Goal: Find specific page/section: Find specific page/section

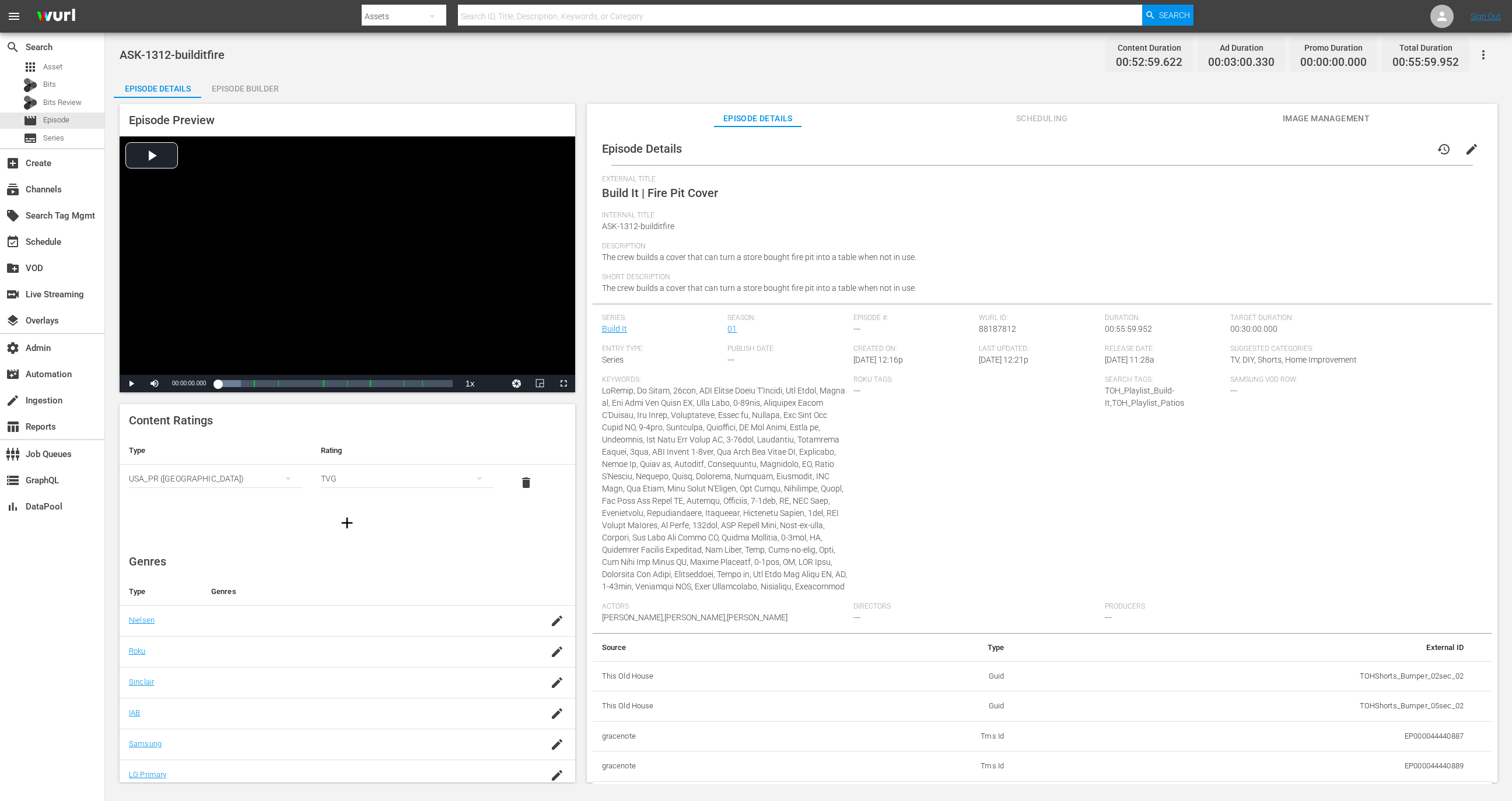
scroll to position [1430, 0]
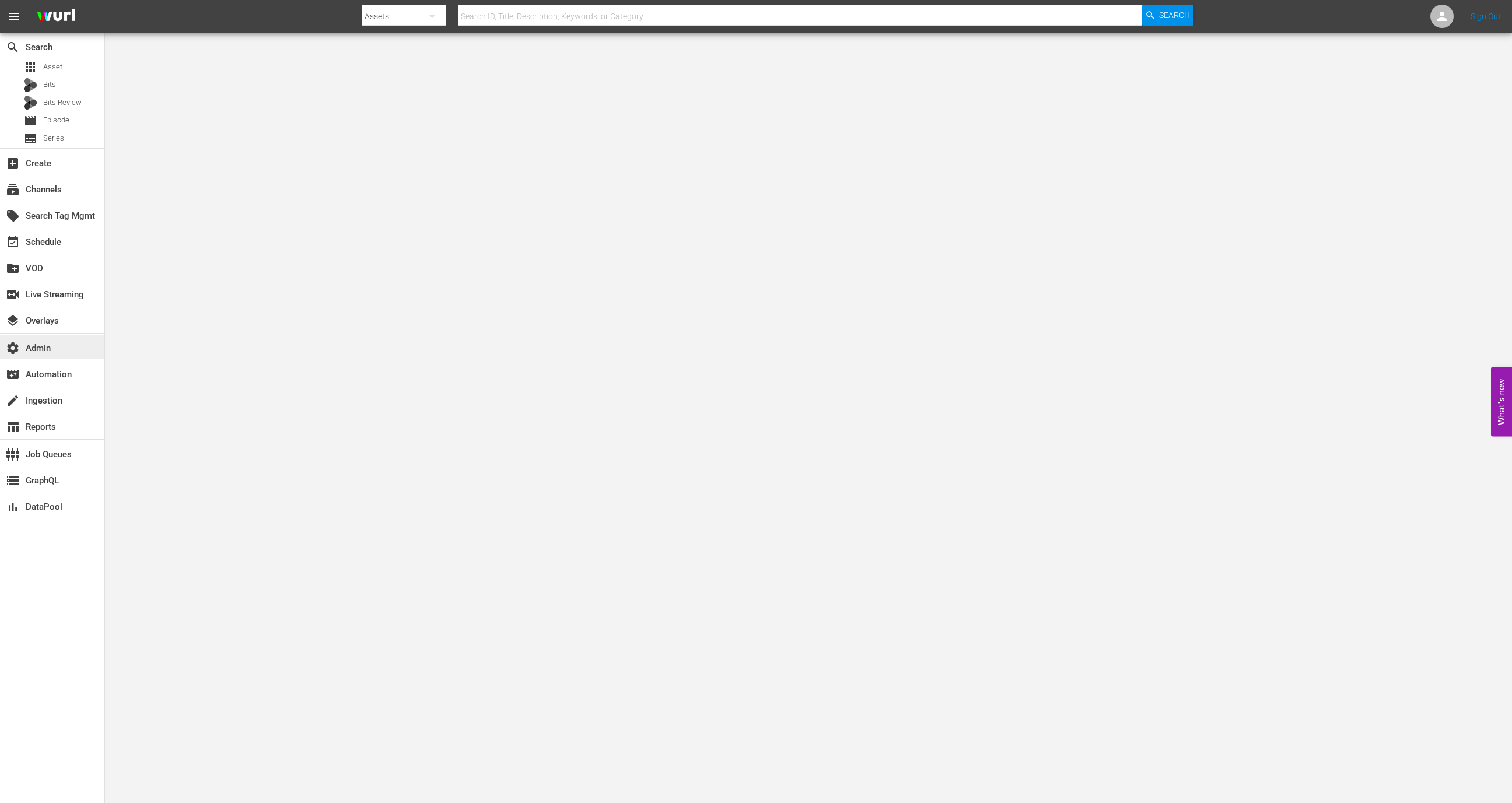
click at [60, 350] on div "settings Admin" at bounding box center [33, 347] width 65 height 11
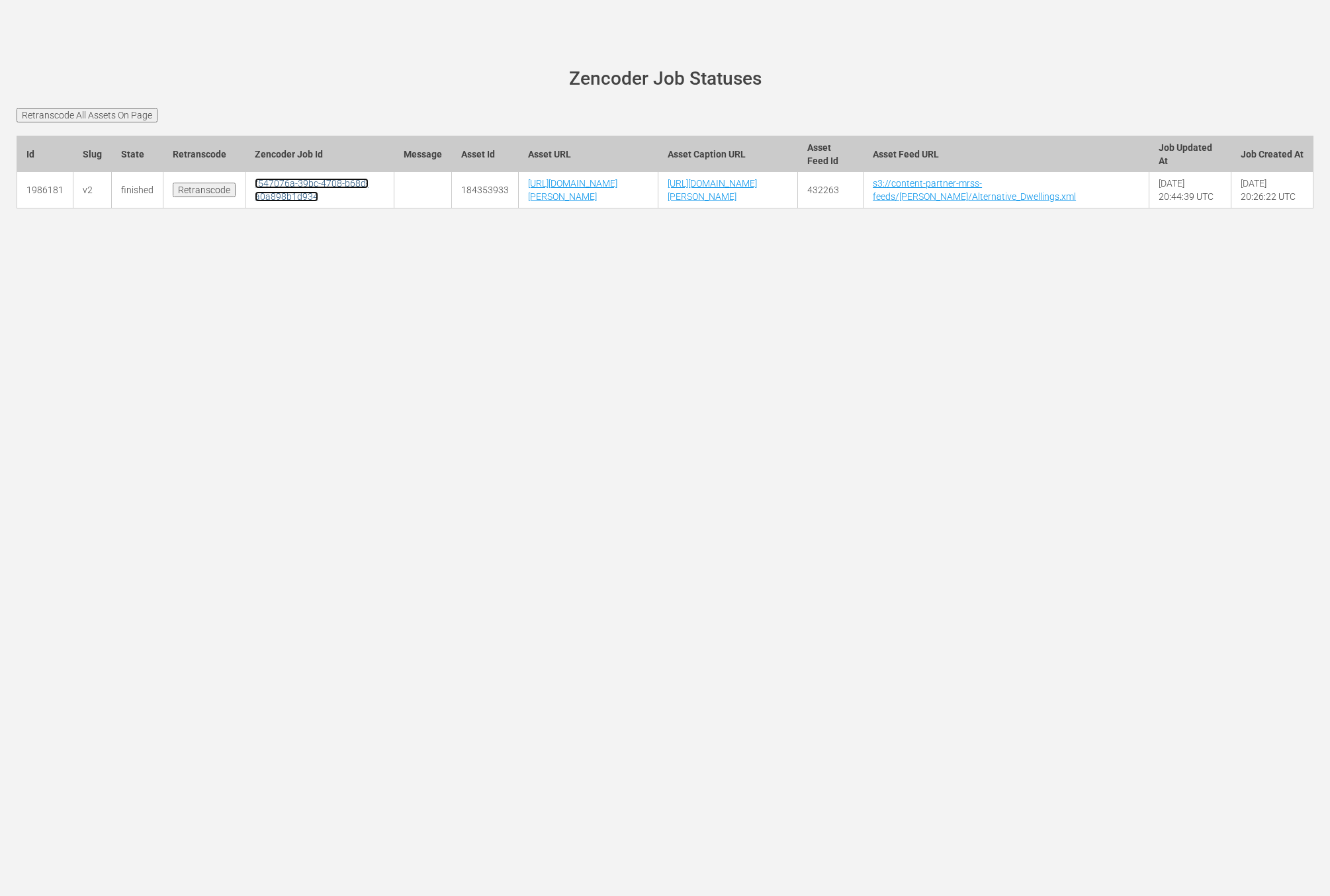
click at [263, 202] on link "f547076a-39bc-4708-b68d-a0a898b1d934" at bounding box center [312, 189] width 114 height 24
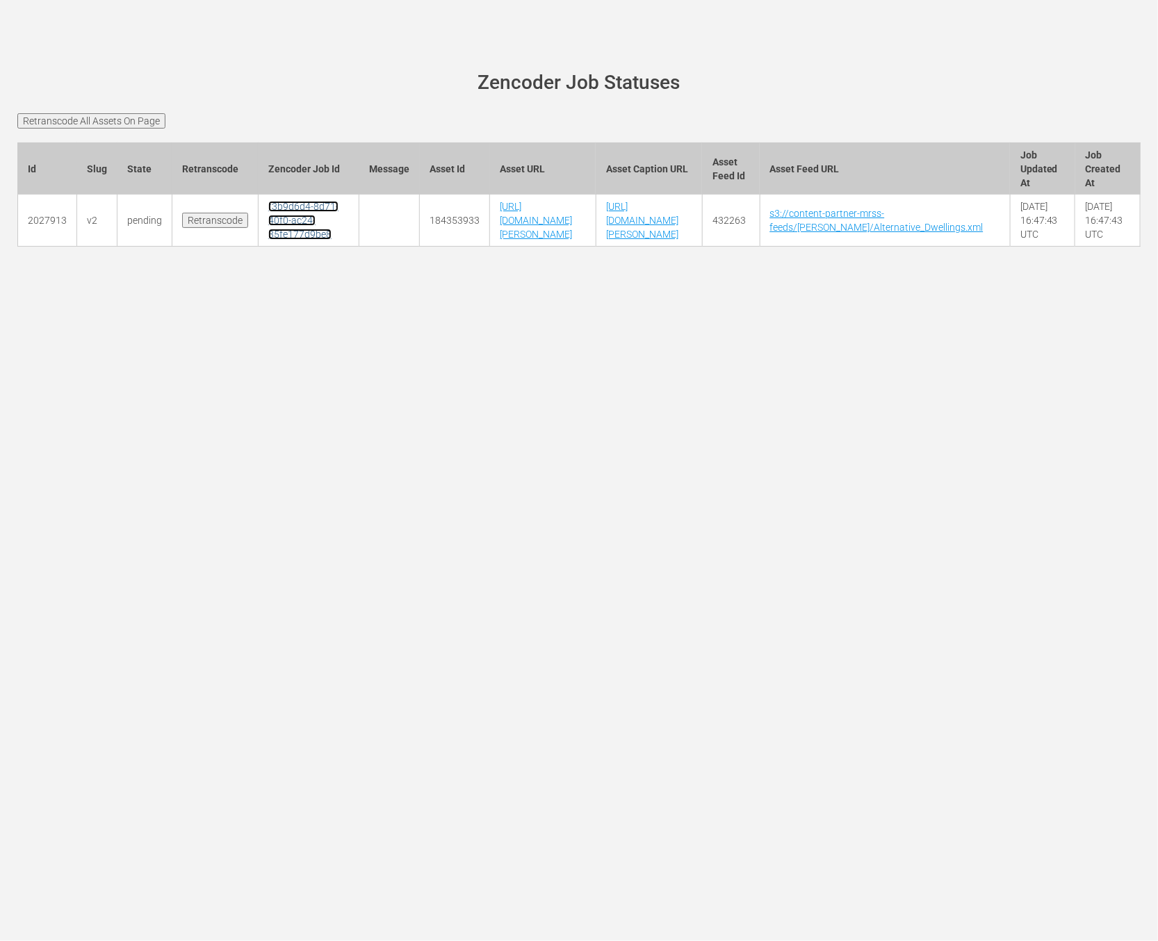
click at [289, 240] on link "f3b9d6d4-8d71-40f0-ac24-35fe177d9be8" at bounding box center [303, 220] width 70 height 39
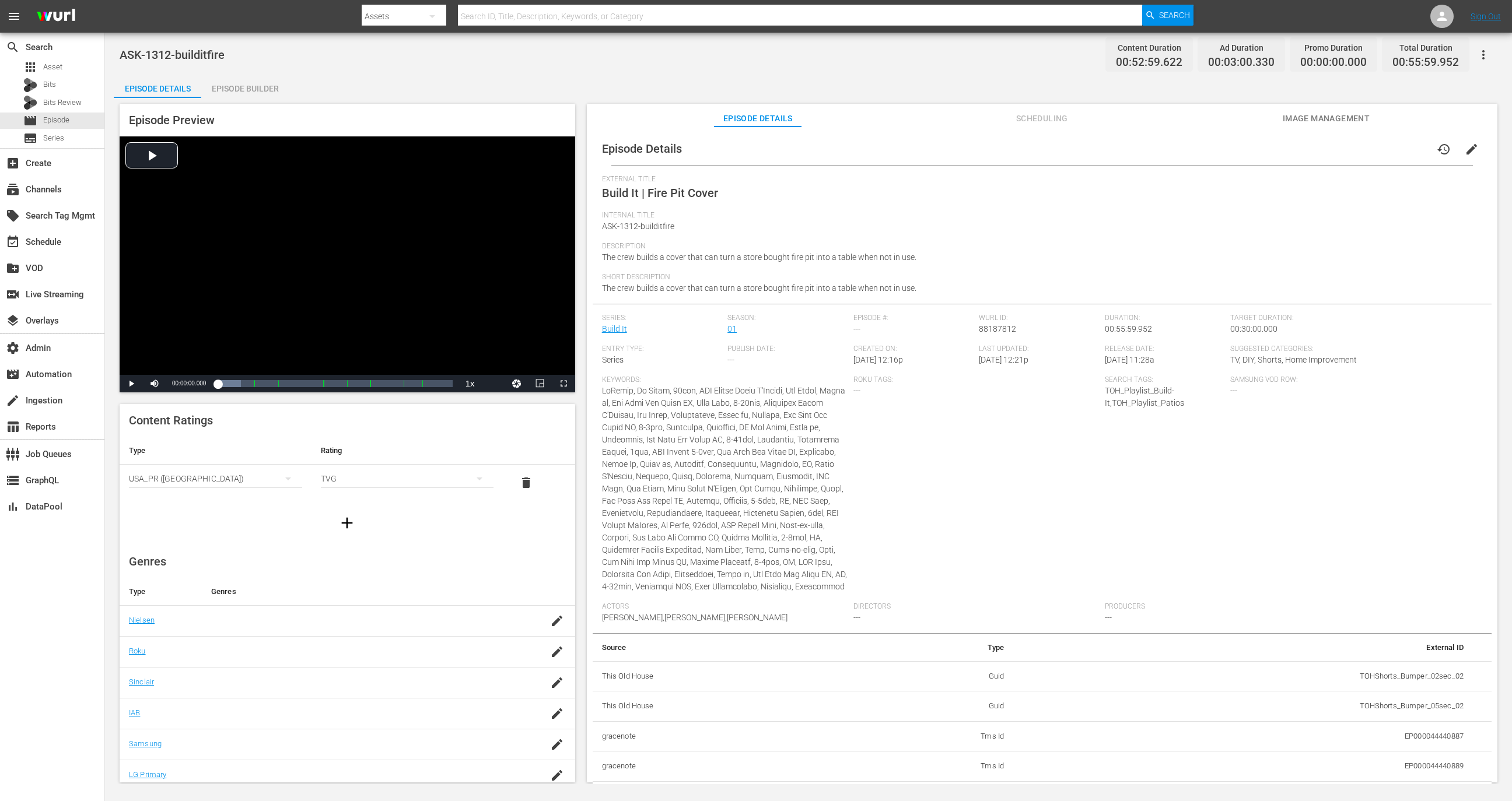
scroll to position [1430, 0]
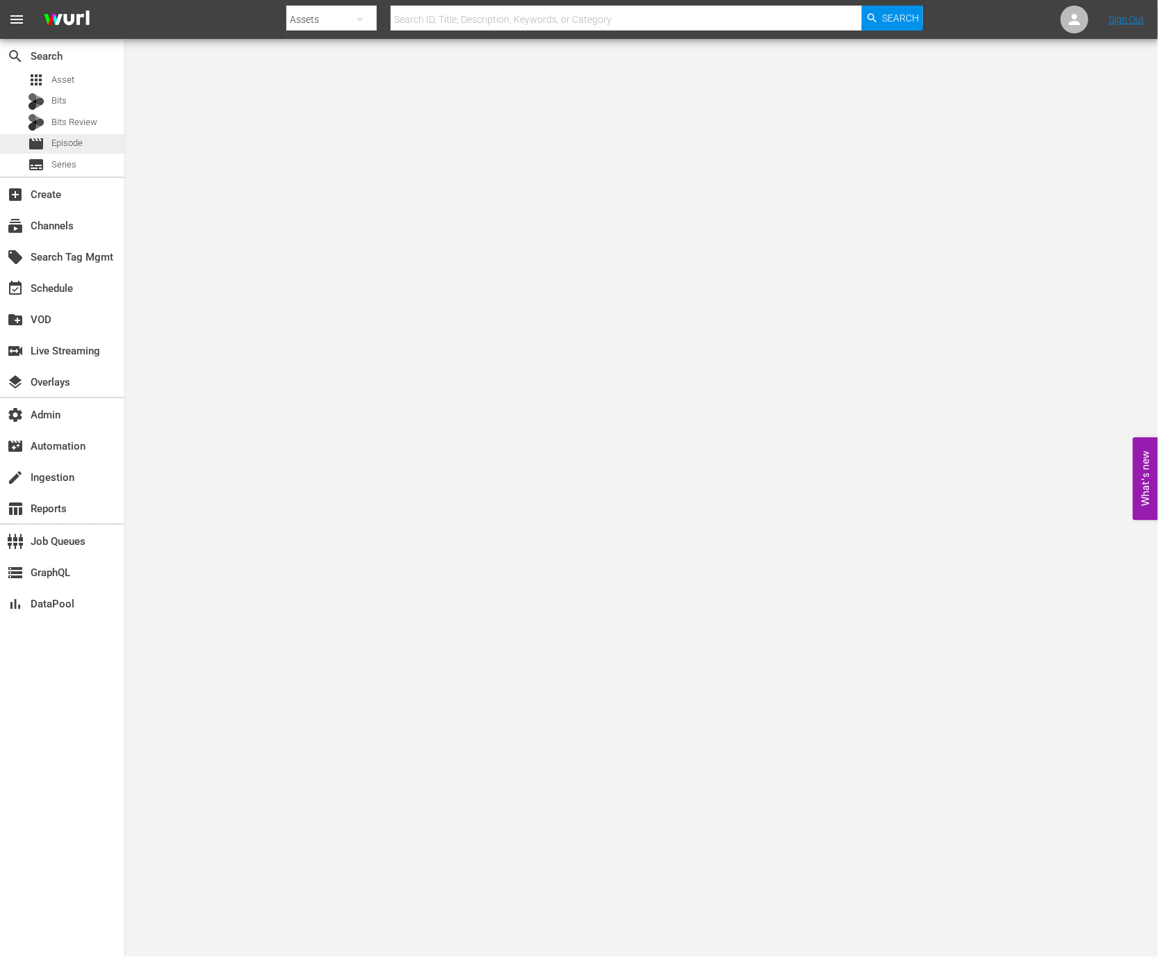
click at [81, 143] on span "Episode" at bounding box center [66, 143] width 31 height 14
click at [93, 79] on div "apps Asset" at bounding box center [62, 79] width 124 height 19
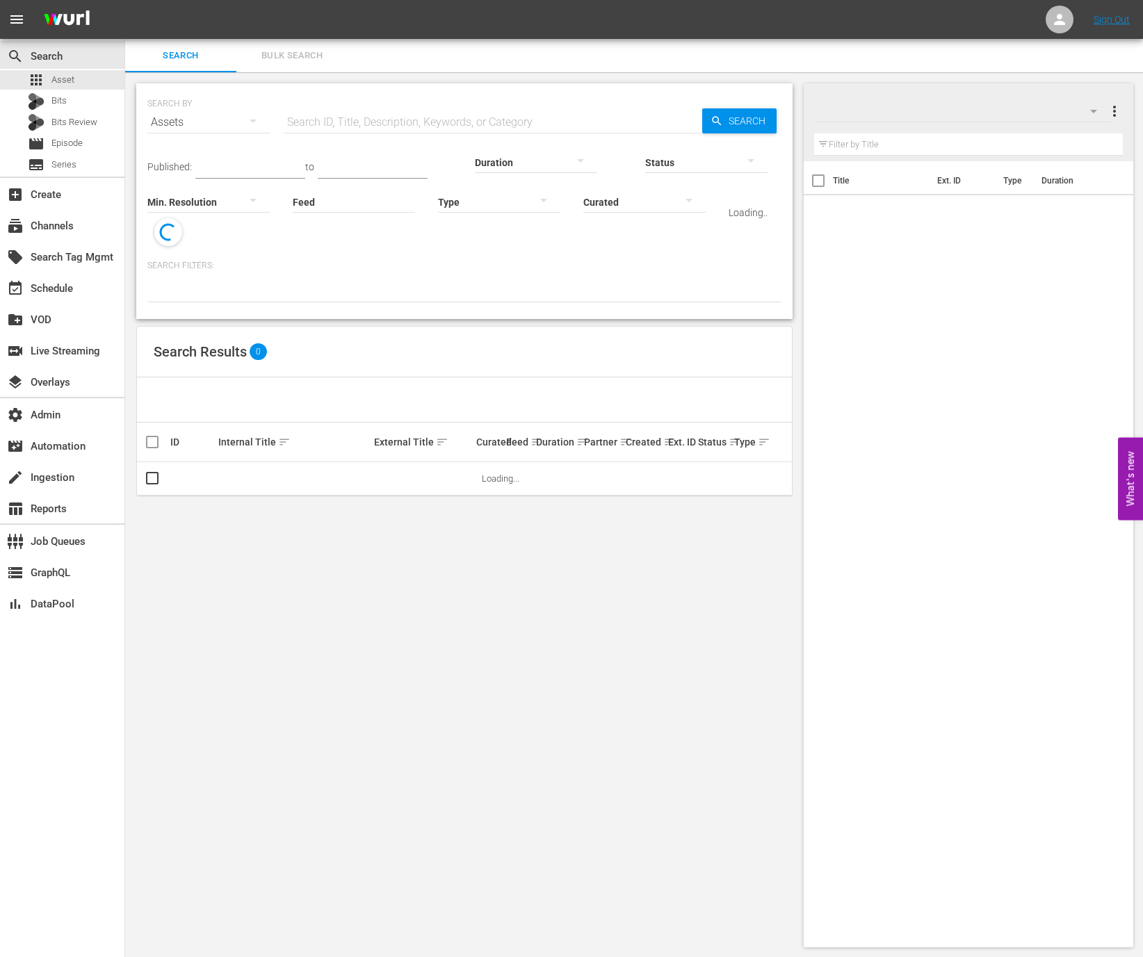
click at [340, 114] on input "text" at bounding box center [493, 122] width 419 height 33
paste input "MW0150_DR%2520ALEX.srt&dst=DFXP"
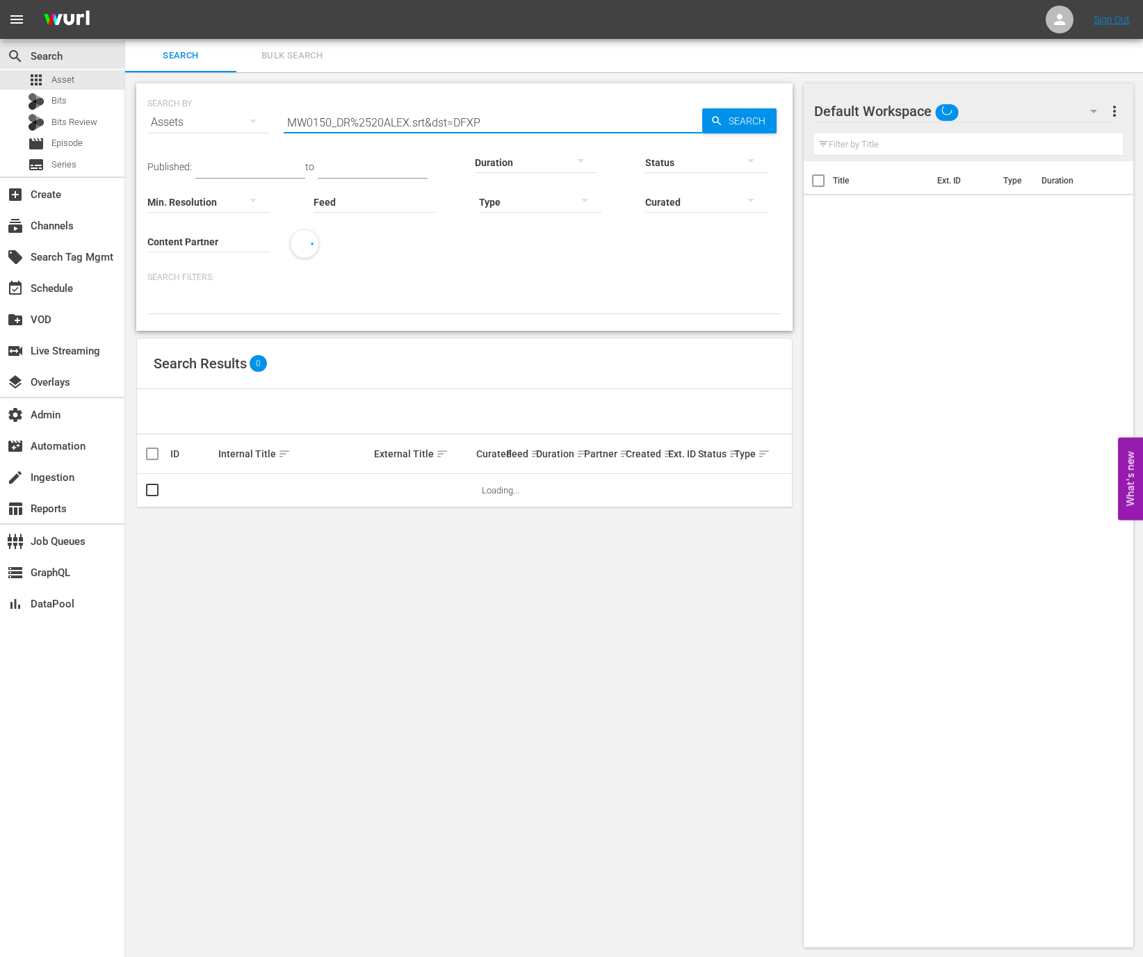
drag, startPoint x: 335, startPoint y: 120, endPoint x: 382, endPoint y: 174, distance: 71.9
click at [335, 120] on input "MW0150_DR%2520ALEX.srt&dst=DFXP" at bounding box center [493, 122] width 419 height 33
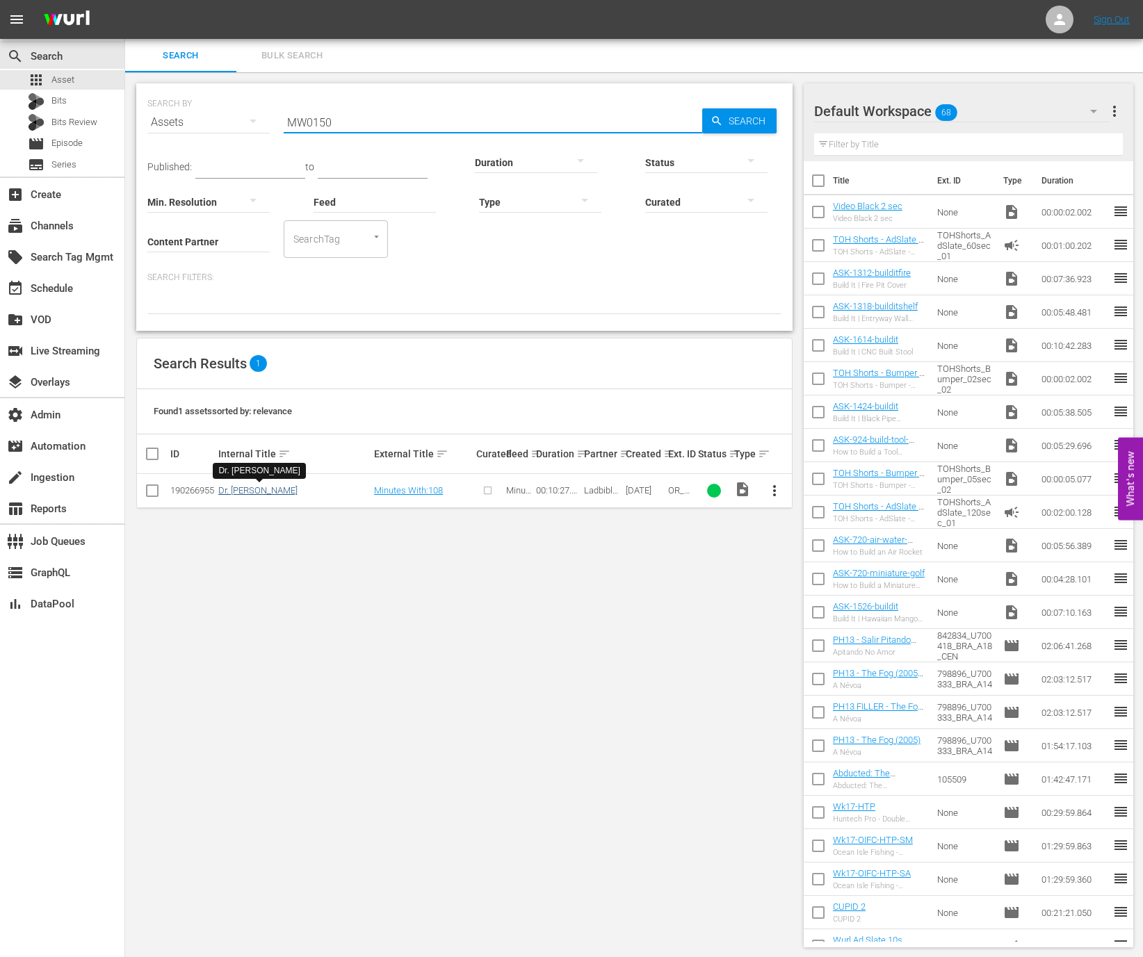
type input "MW0150"
click at [235, 492] on link "Dr. Alex" at bounding box center [257, 490] width 79 height 10
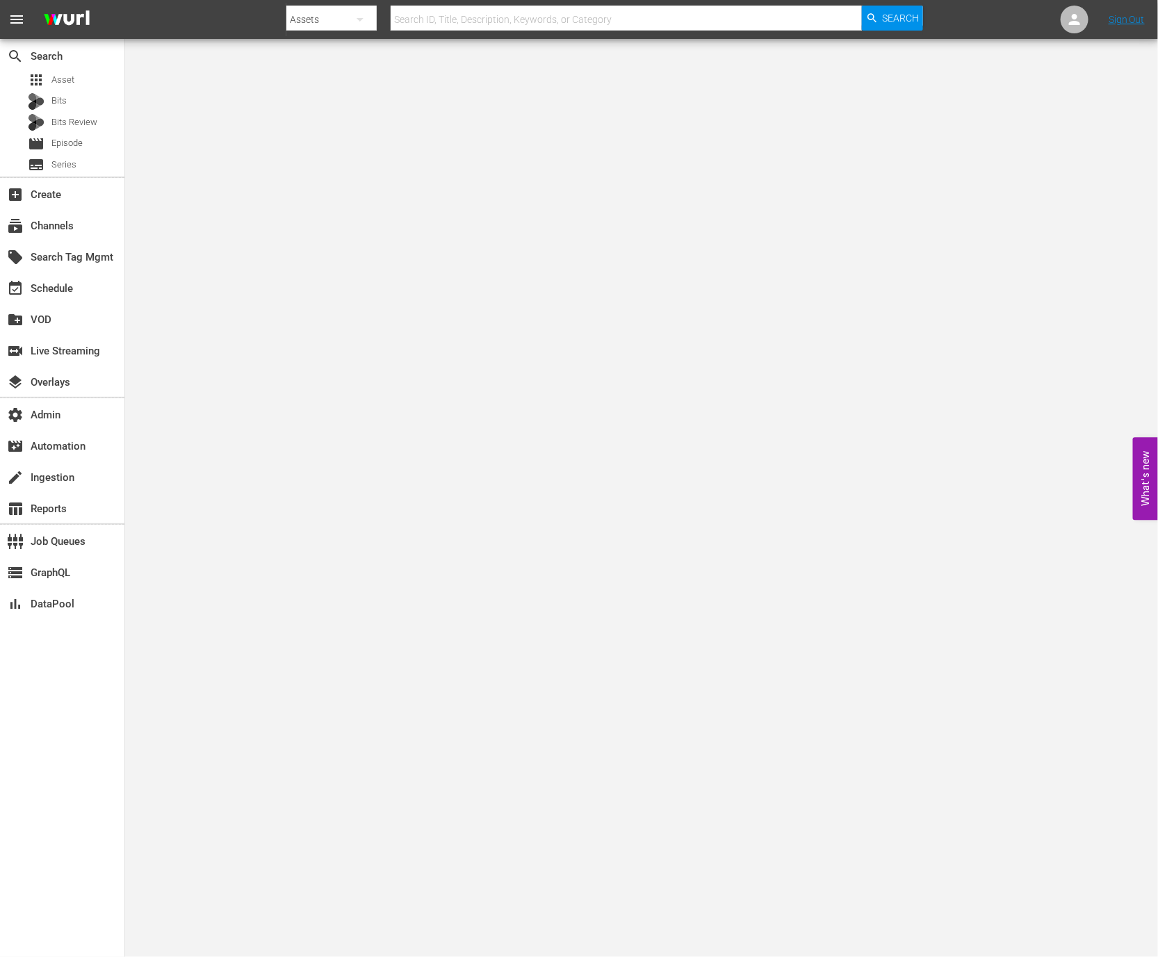
click at [56, 133] on div "apps Asset Bits Bits Review movie Episode subtitles Series" at bounding box center [62, 122] width 124 height 104
click at [58, 140] on span "Episode" at bounding box center [66, 143] width 31 height 14
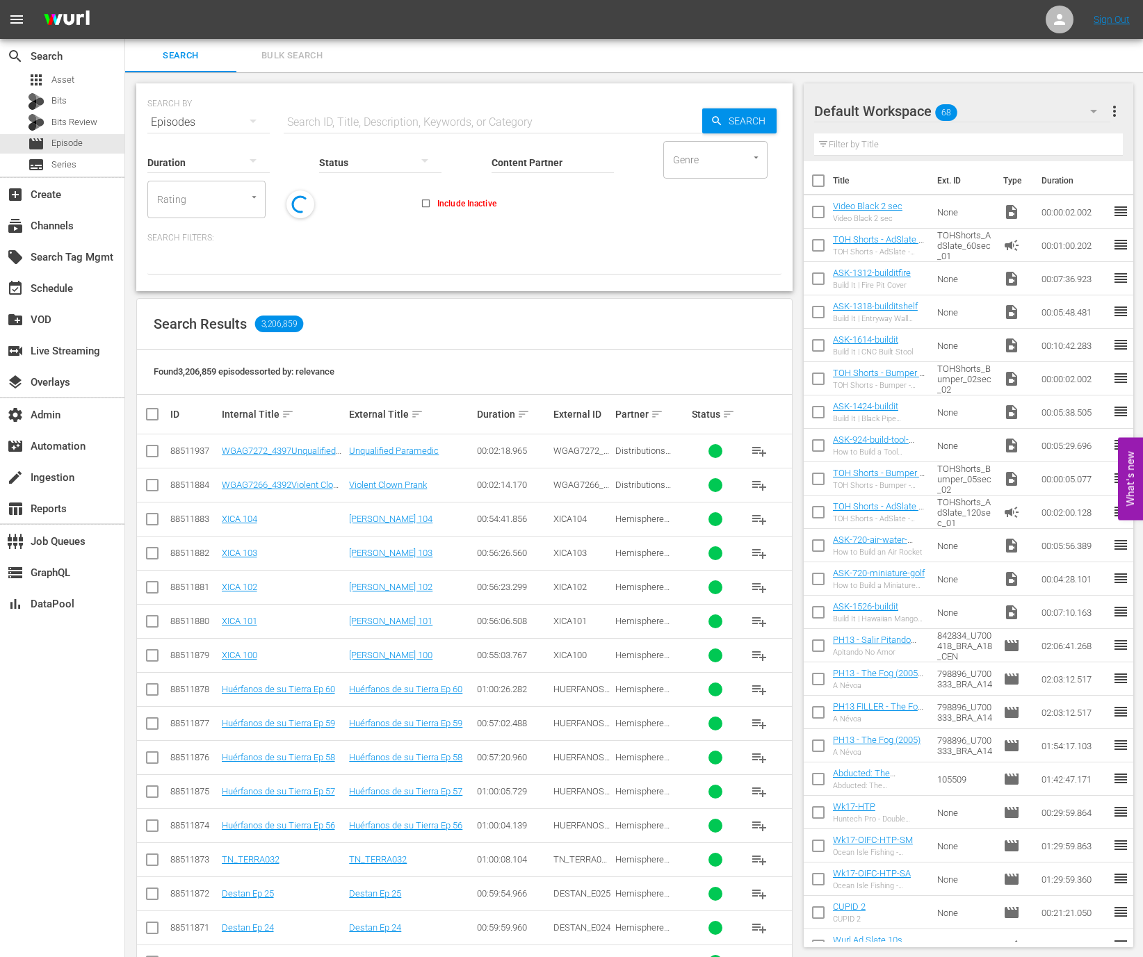
click at [330, 120] on input "text" at bounding box center [493, 122] width 419 height 33
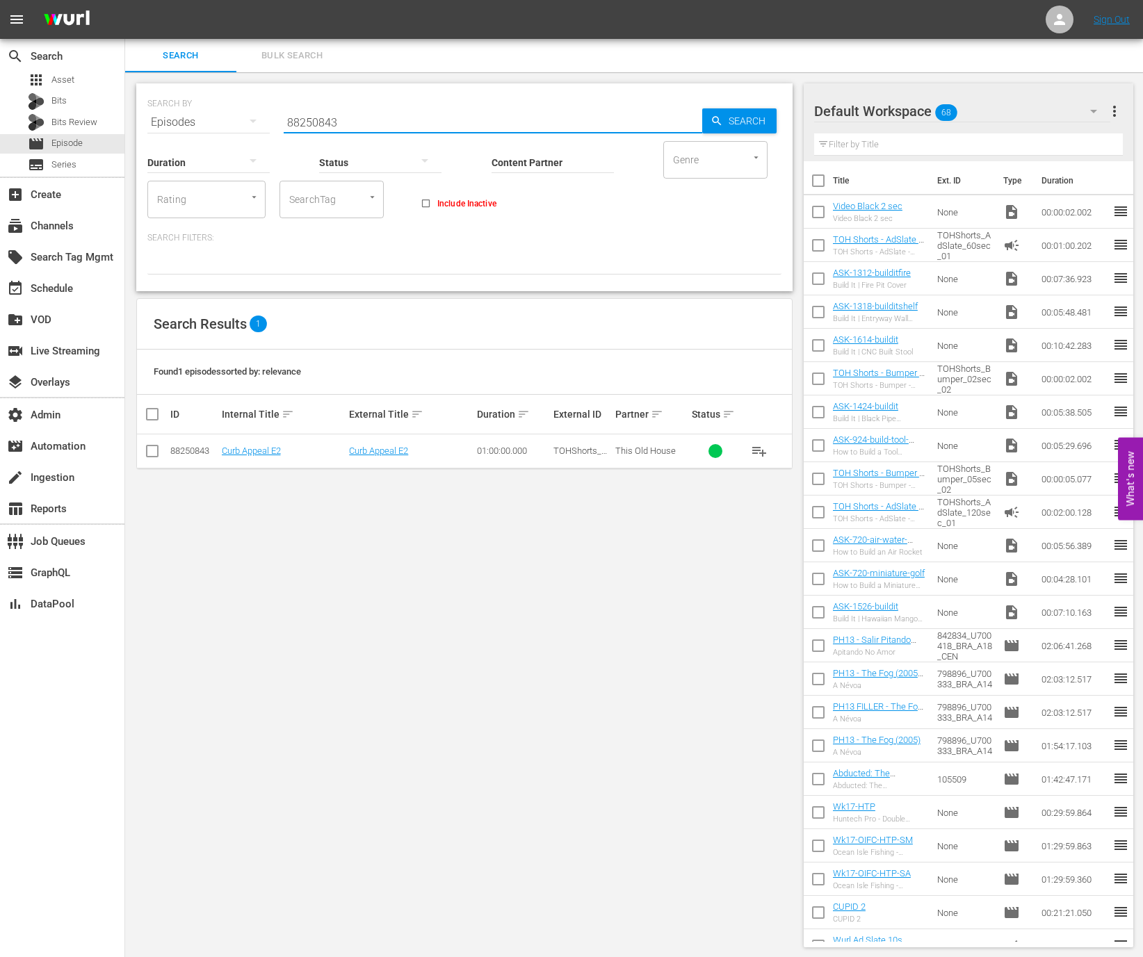
type input "88250843"
click at [268, 444] on td "Curb Appeal E2" at bounding box center [284, 452] width 128 height 34
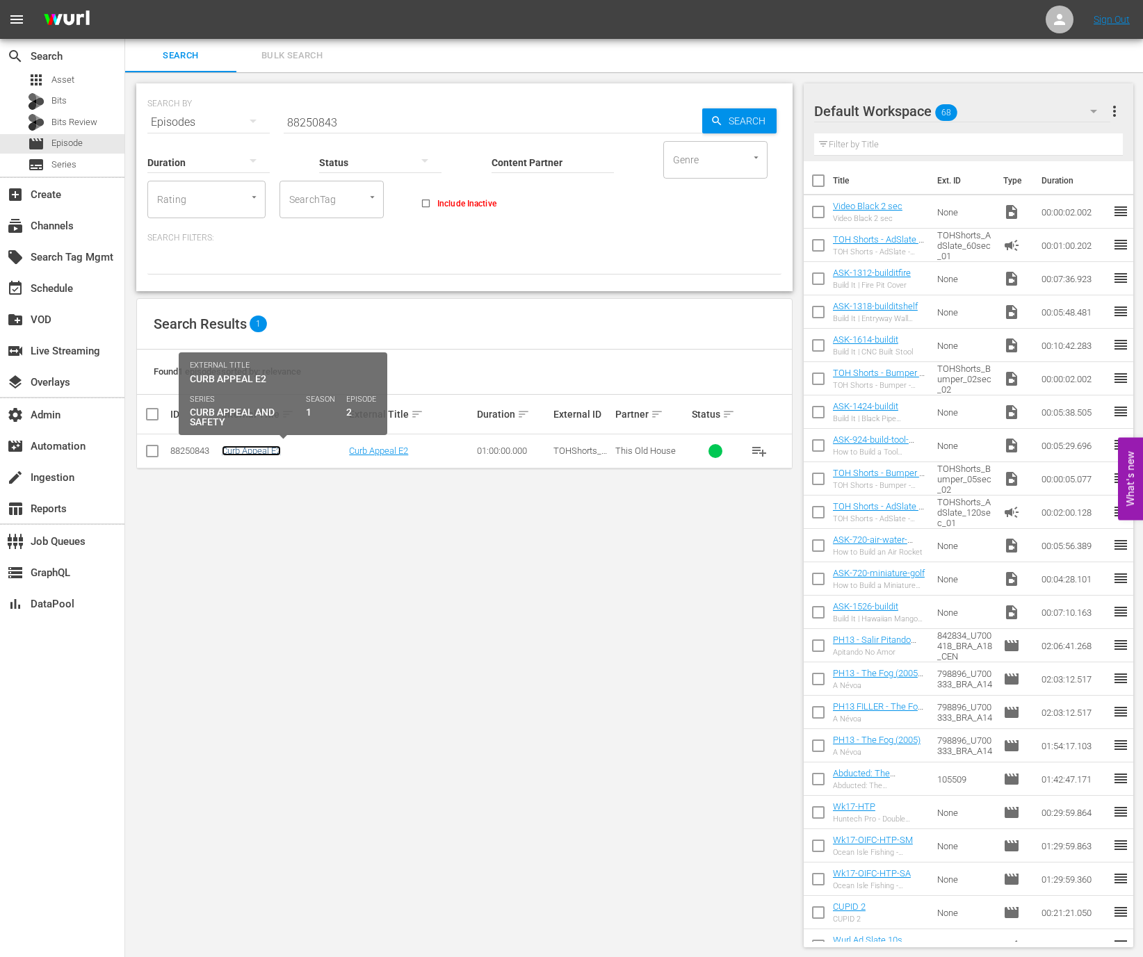
click at [268, 446] on link "Curb Appeal E2" at bounding box center [251, 451] width 59 height 10
